Goal: Check status

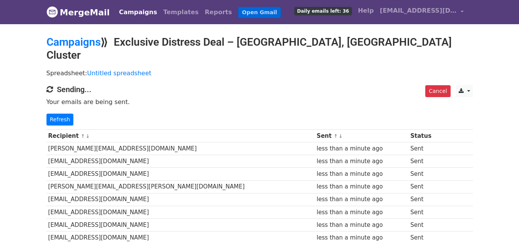
click at [238, 15] on link "Open Gmail" at bounding box center [259, 12] width 43 height 11
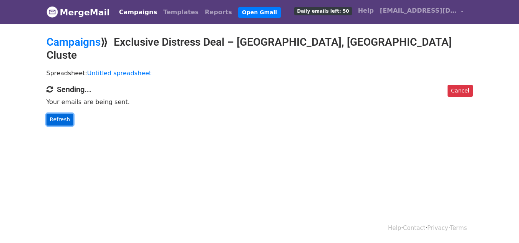
click at [59, 114] on link "Refresh" at bounding box center [59, 120] width 27 height 12
click at [58, 114] on link "Refresh" at bounding box center [59, 120] width 27 height 12
click at [238, 12] on link "Open Gmail" at bounding box center [259, 12] width 43 height 11
